Goal: Transaction & Acquisition: Download file/media

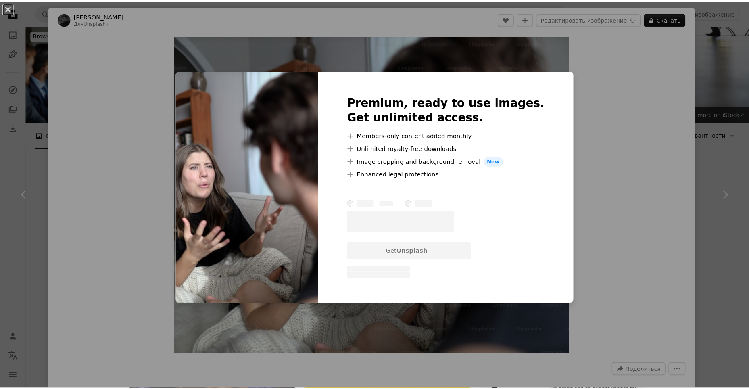
scroll to position [282, 0]
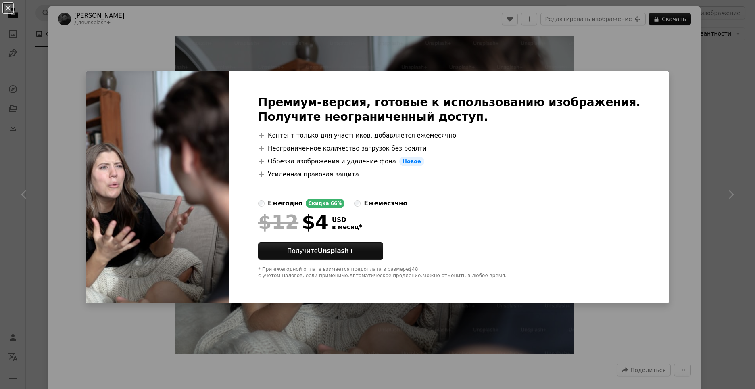
click at [690, 100] on div "An X shape Премиум-версия, готовые к использованию изображения. Получите неогра…" at bounding box center [377, 194] width 755 height 389
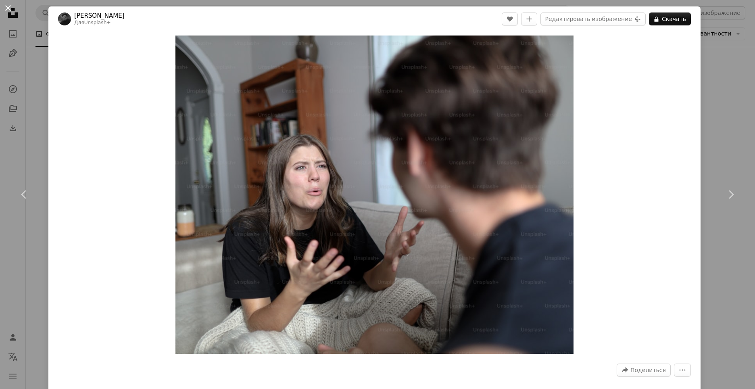
click at [6, 6] on button "An X shape" at bounding box center [8, 8] width 10 height 10
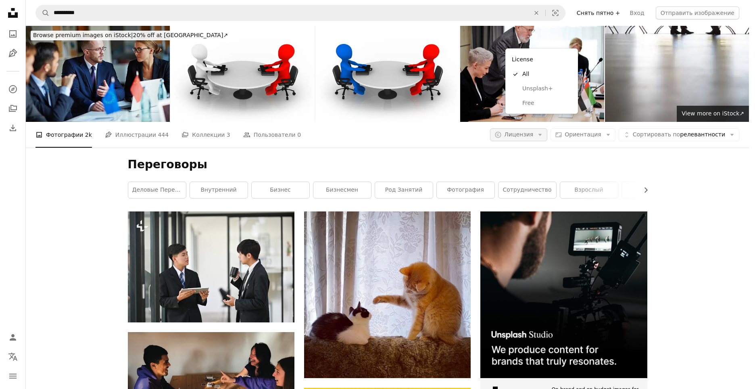
click at [542, 134] on icon "button" at bounding box center [540, 135] width 4 height 2
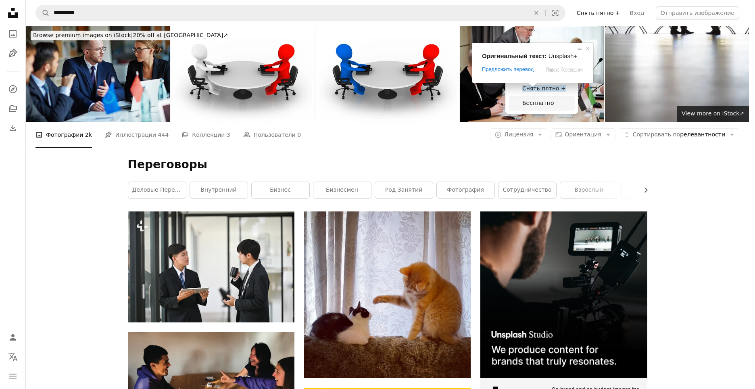
click at [528, 104] on ya-tr-span "Бесплатно" at bounding box center [537, 103] width 31 height 6
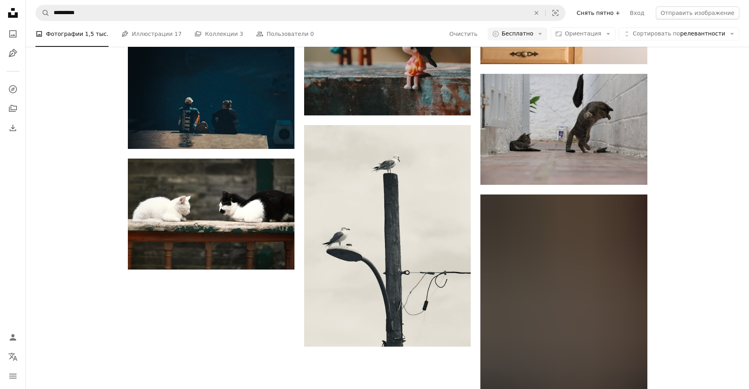
scroll to position [1023, 0]
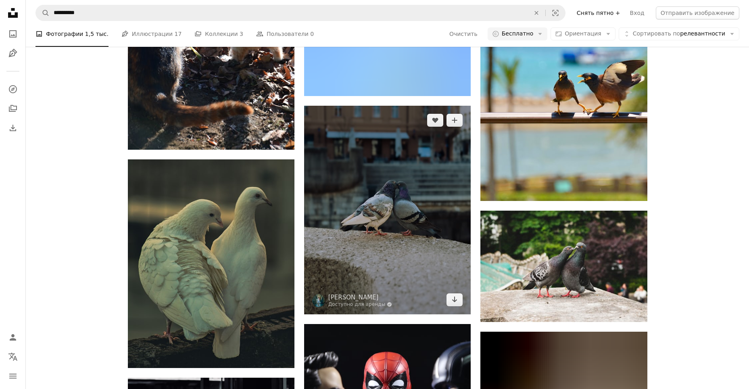
scroll to position [6952, 0]
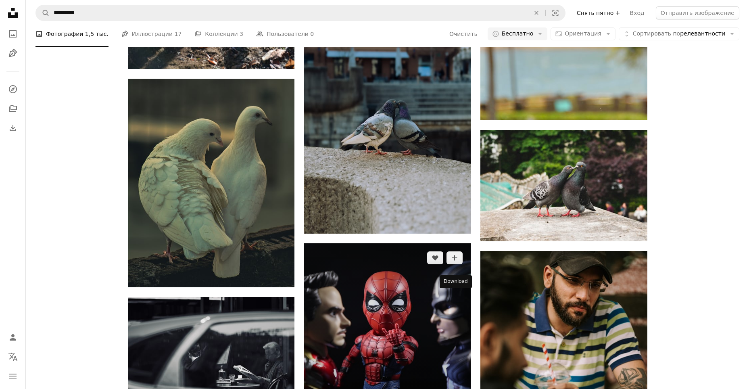
click at [457, 388] on icon "Arrow pointing down" at bounding box center [454, 395] width 6 height 10
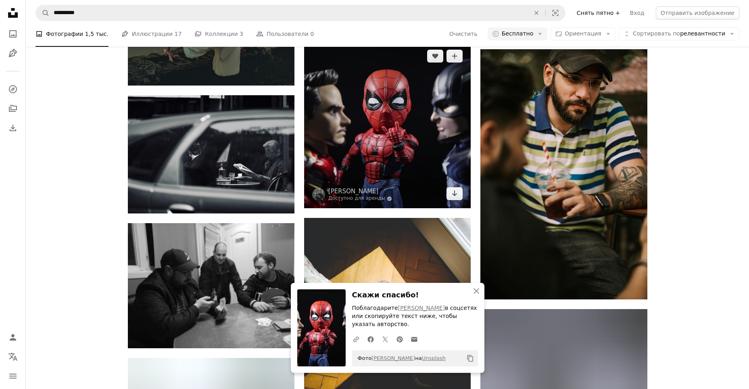
scroll to position [7235, 0]
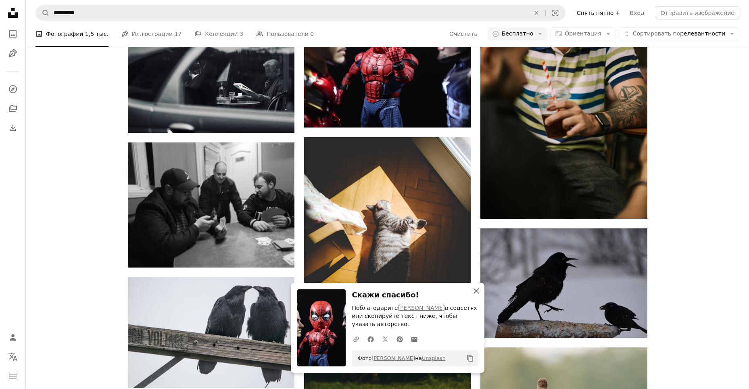
click at [476, 291] on icon "button" at bounding box center [477, 291] width 6 height 6
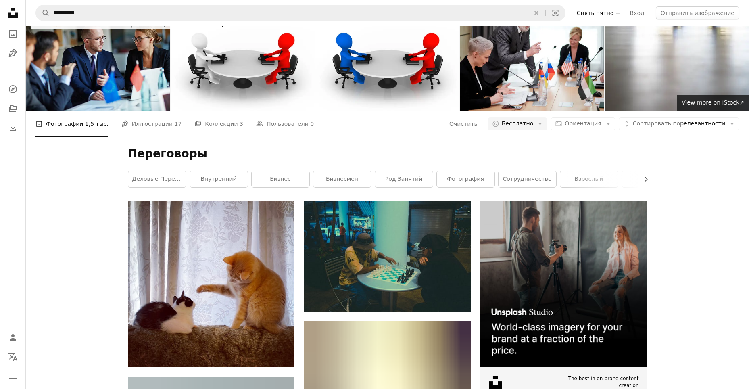
scroll to position [0, 0]
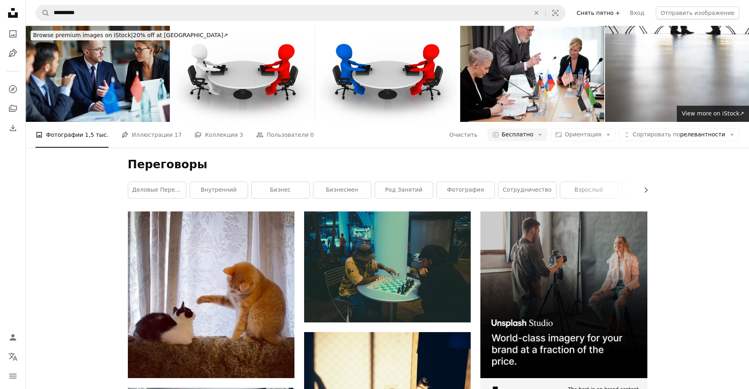
click at [178, 148] on div "Переговоры Chevron right деловые переговоры внутренний бизнес бизнесмен род зан…" at bounding box center [387, 180] width 539 height 64
click at [175, 186] on ya-tr-span "деловые переговоры" at bounding box center [164, 189] width 64 height 6
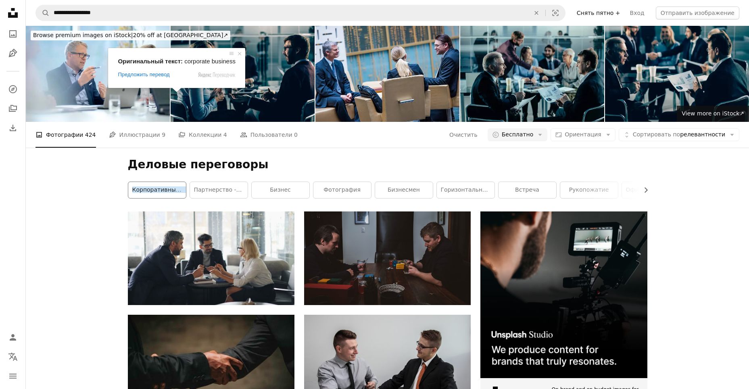
click at [175, 186] on ya-tr-span "корпоративный бизнес" at bounding box center [167, 189] width 70 height 6
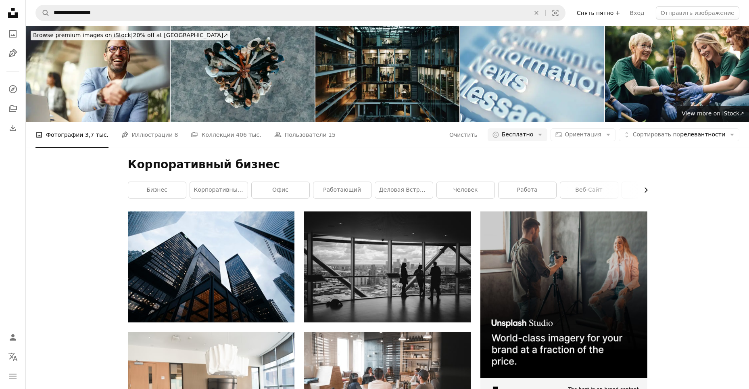
click at [647, 187] on icon "button" at bounding box center [646, 189] width 3 height 5
click at [250, 186] on ya-tr-span "человек" at bounding box center [247, 189] width 25 height 6
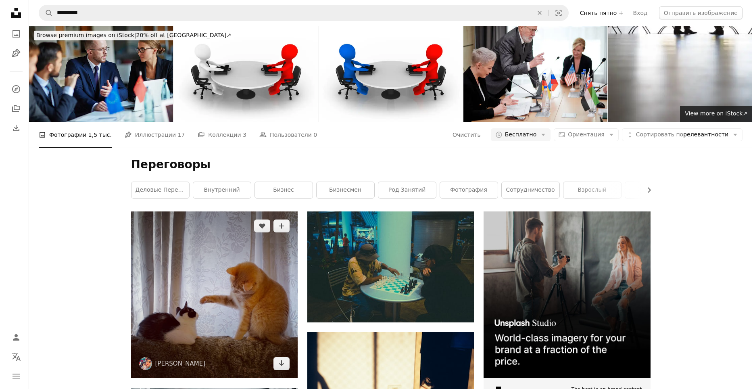
scroll to position [81, 0]
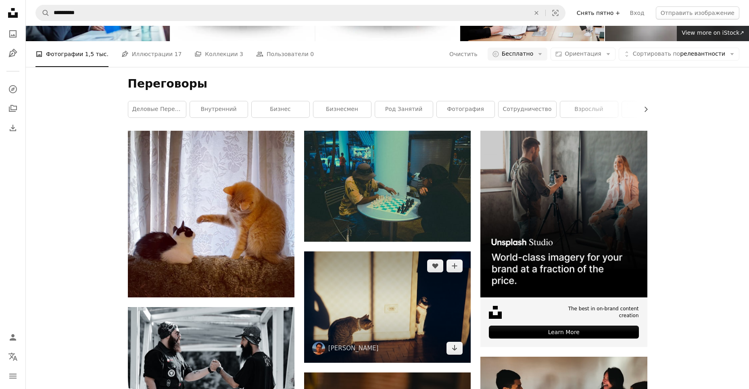
click at [420, 251] on img at bounding box center [387, 306] width 167 height 111
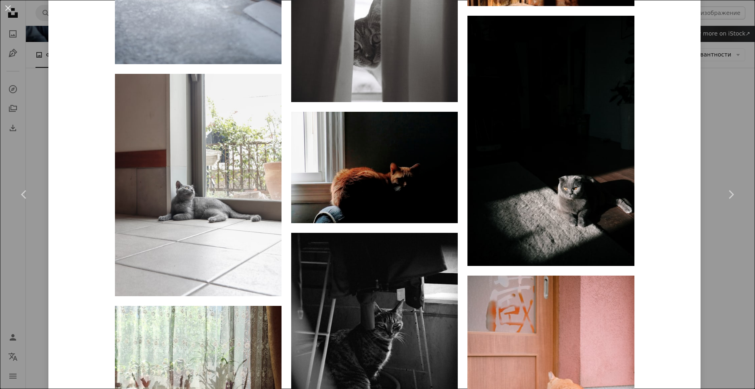
scroll to position [3971, 0]
